Goal: Task Accomplishment & Management: Manage account settings

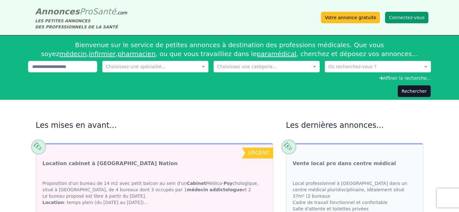
click at [392, 21] on button "Connectez-vous" at bounding box center [406, 17] width 43 height 11
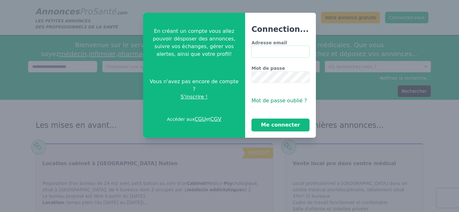
type input "**********"
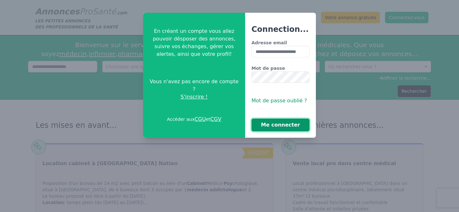
click at [283, 124] on button "Me connecter" at bounding box center [280, 124] width 58 height 13
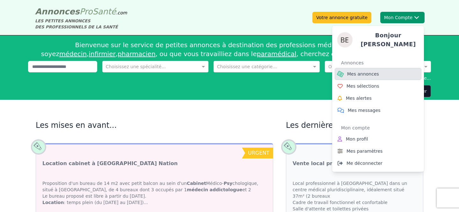
click at [365, 74] on span "Mes annonces" at bounding box center [363, 74] width 32 height 6
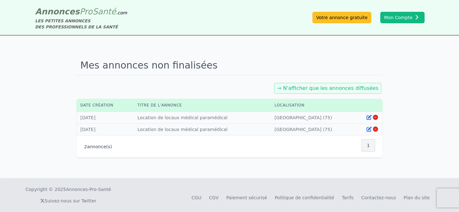
click at [353, 88] on link "→ N'afficher que les annonces diffusées" at bounding box center [327, 88] width 101 height 6
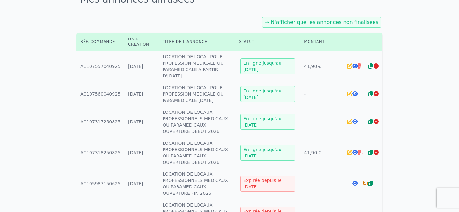
scroll to position [68, 0]
